Goal: Task Accomplishment & Management: Complete application form

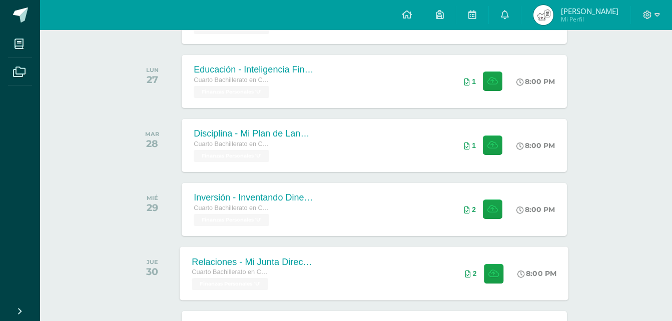
scroll to position [691, 0]
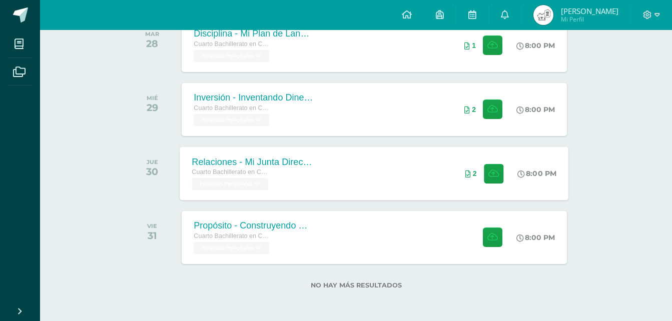
click at [314, 166] on div "Relaciones - Mi Junta Directiva Personal Cuarto Bachillerato en CCLL en Diseño …" at bounding box center [253, 174] width 146 height 54
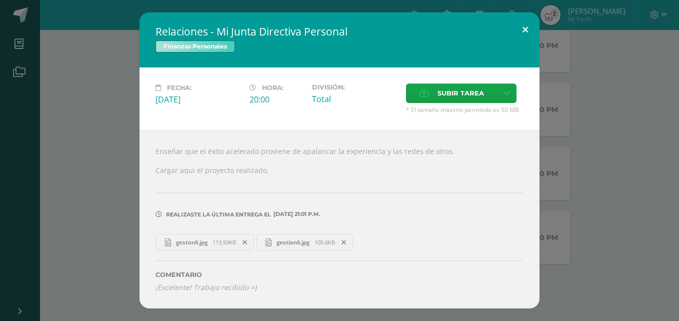
click at [519, 35] on button at bounding box center [525, 30] width 29 height 34
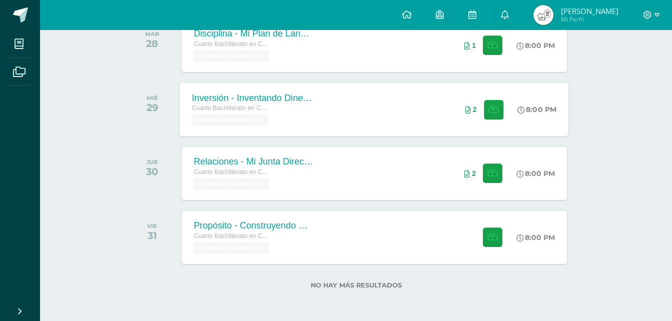
click at [288, 98] on div "Inversión - Inventando Dinero: Estructurando Tratos" at bounding box center [252, 98] width 121 height 11
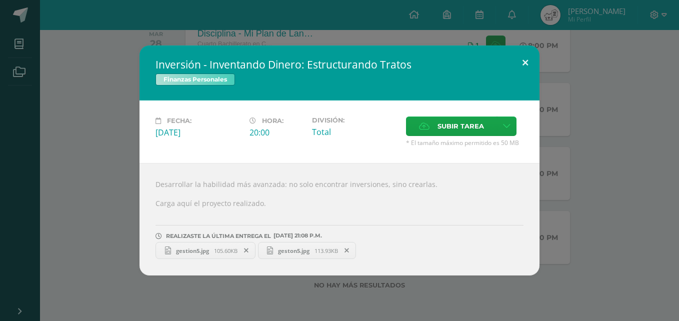
click at [518, 69] on button at bounding box center [525, 63] width 29 height 34
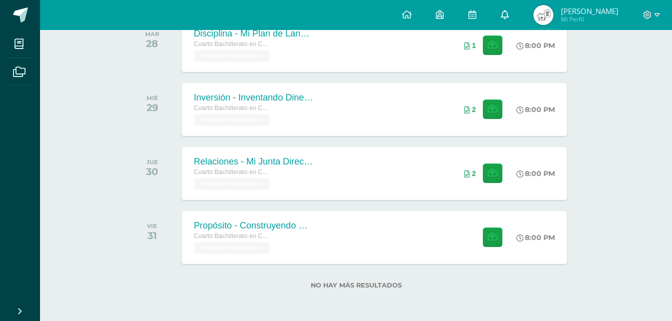
click at [521, 22] on link at bounding box center [505, 15] width 32 height 30
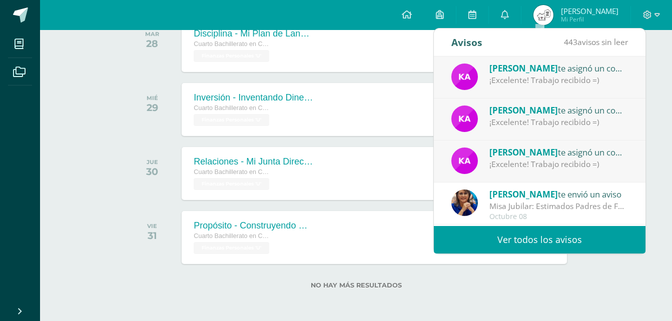
click at [552, 87] on div "[PERSON_NAME] te asignó un comentario en 'Relaciones - Mi Junta Directiva Perso…" at bounding box center [540, 78] width 212 height 42
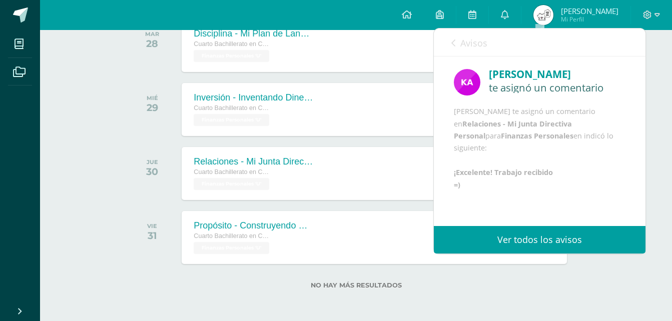
scroll to position [12, 0]
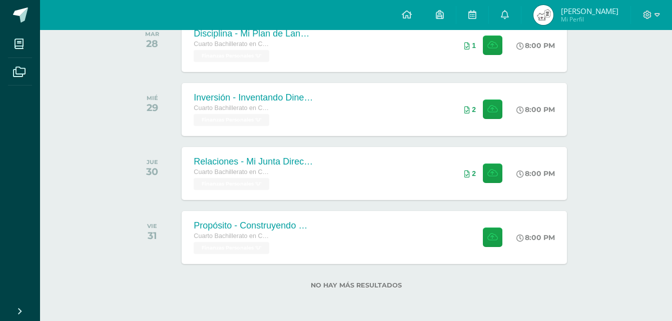
click at [269, 103] on div "Inversión - Inventando Dinero: Estructurando Tratos" at bounding box center [252, 98] width 121 height 11
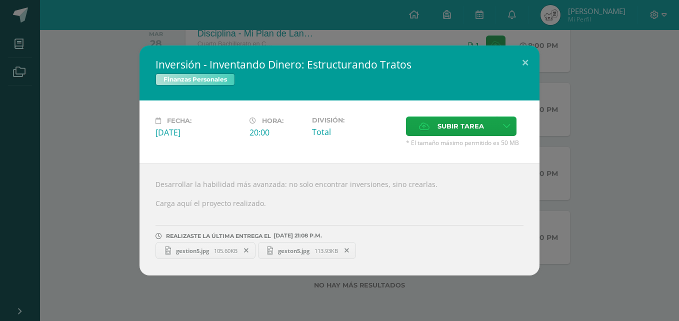
click at [253, 252] on span at bounding box center [246, 250] width 17 height 11
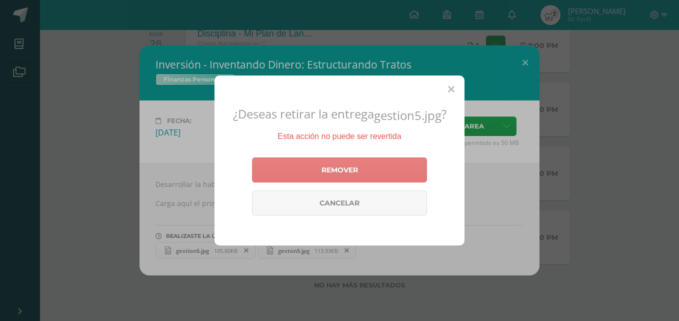
click at [319, 169] on link "Remover" at bounding box center [339, 170] width 175 height 25
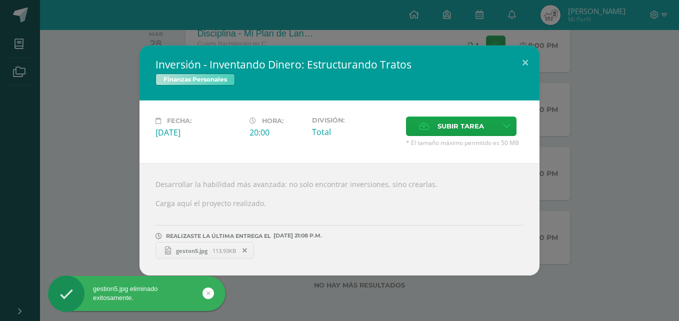
click at [244, 250] on span at bounding box center [245, 250] width 17 height 11
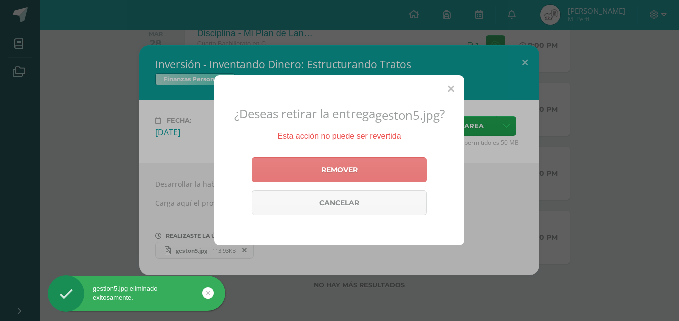
click at [278, 168] on link "Remover" at bounding box center [339, 170] width 175 height 25
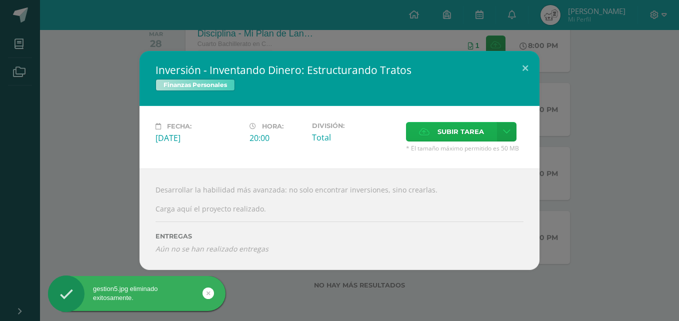
click at [430, 132] on label "Subir tarea" at bounding box center [451, 132] width 91 height 20
click at [0, 0] on input "Subir tarea" at bounding box center [0, 0] width 0 height 0
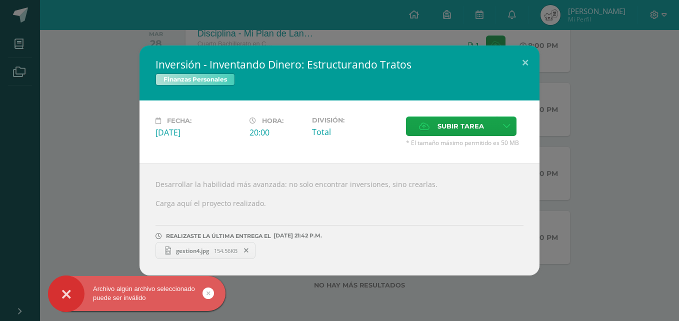
click at [186, 249] on span "gestion4.jpg" at bounding box center [192, 251] width 43 height 8
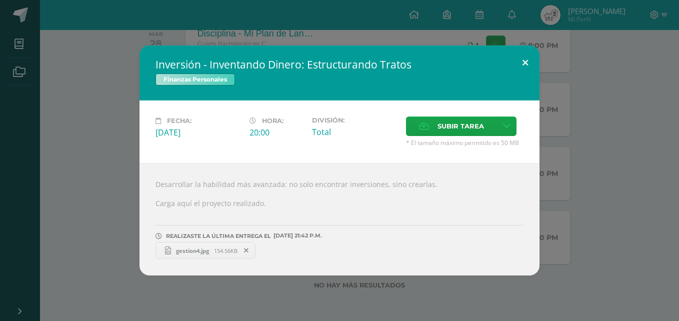
click at [522, 63] on button at bounding box center [525, 63] width 29 height 34
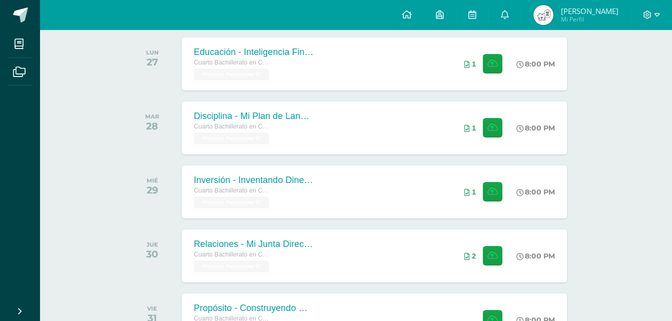
scroll to position [691, 0]
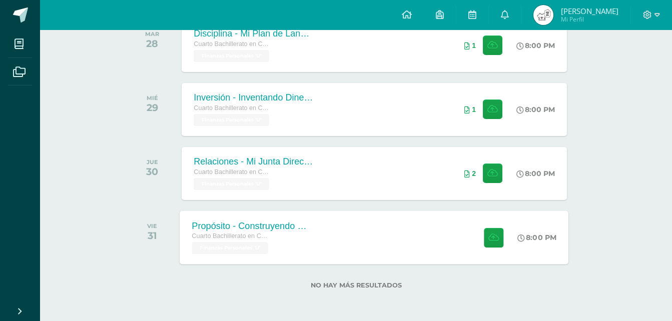
click at [341, 252] on div "Propósito - Construyendo Mi Legado Cuarto Bachillerato en CCLL en Diseño Grafic…" at bounding box center [374, 238] width 389 height 54
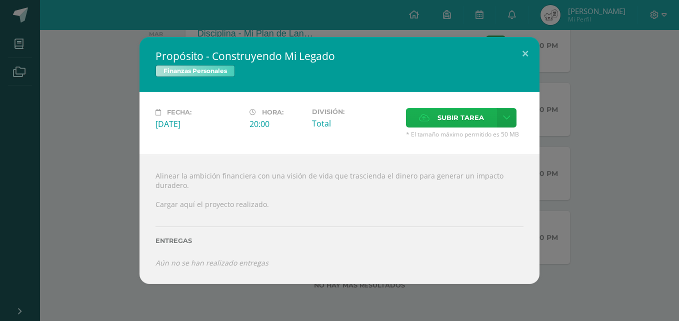
click at [465, 114] on span "Subir tarea" at bounding box center [461, 118] width 47 height 19
click at [0, 0] on input "Subir tarea" at bounding box center [0, 0] width 0 height 0
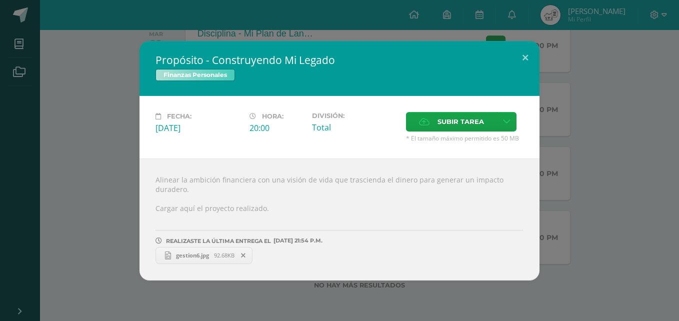
click at [206, 256] on span "gestion6.jpg" at bounding box center [192, 256] width 43 height 8
click at [529, 58] on button at bounding box center [525, 58] width 29 height 34
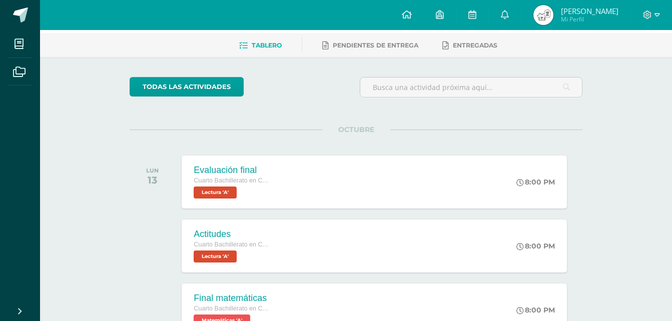
scroll to position [0, 0]
